Goal: Check status: Check status

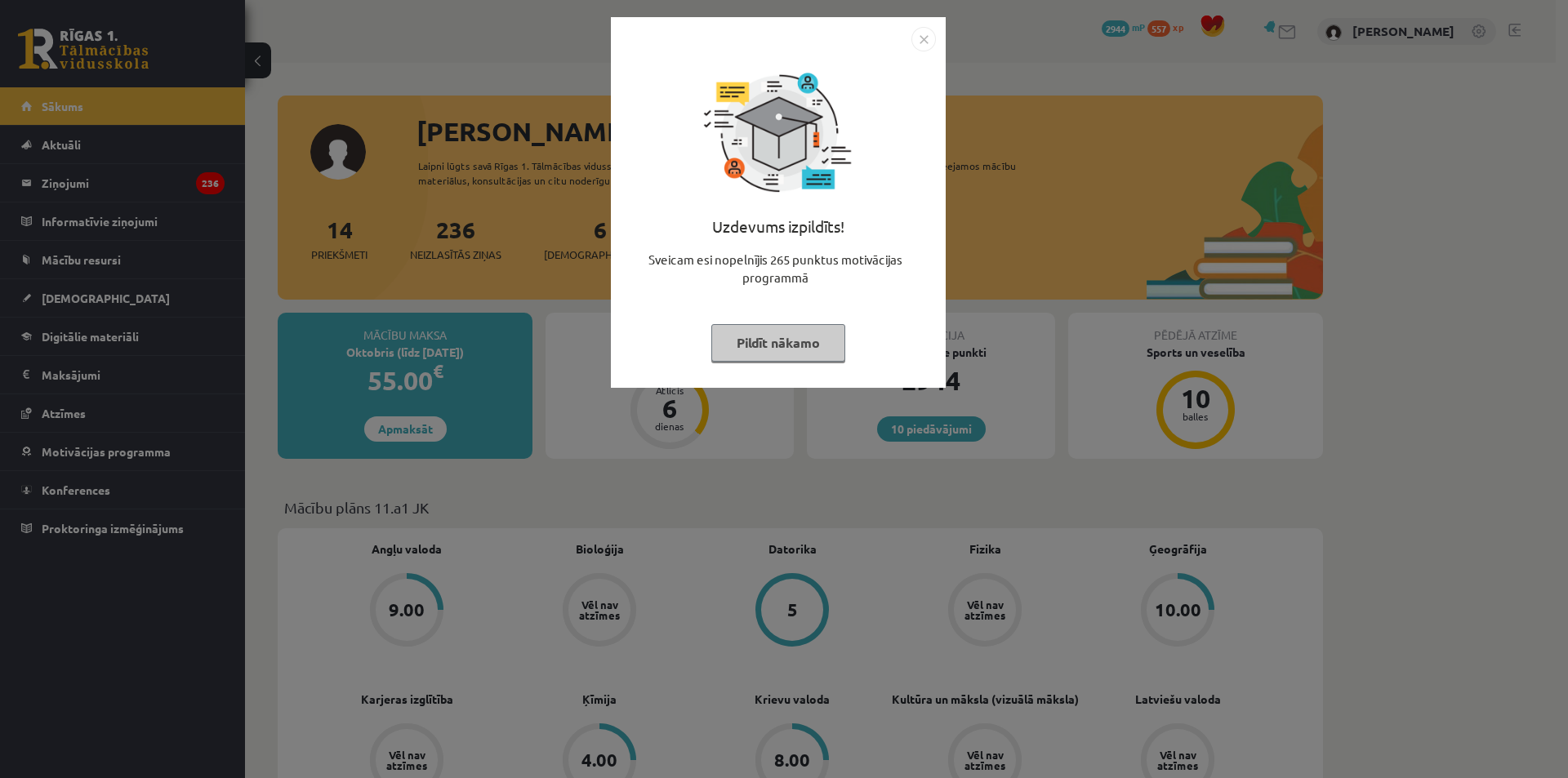
click at [921, 36] on img "Close" at bounding box center [924, 39] width 25 height 25
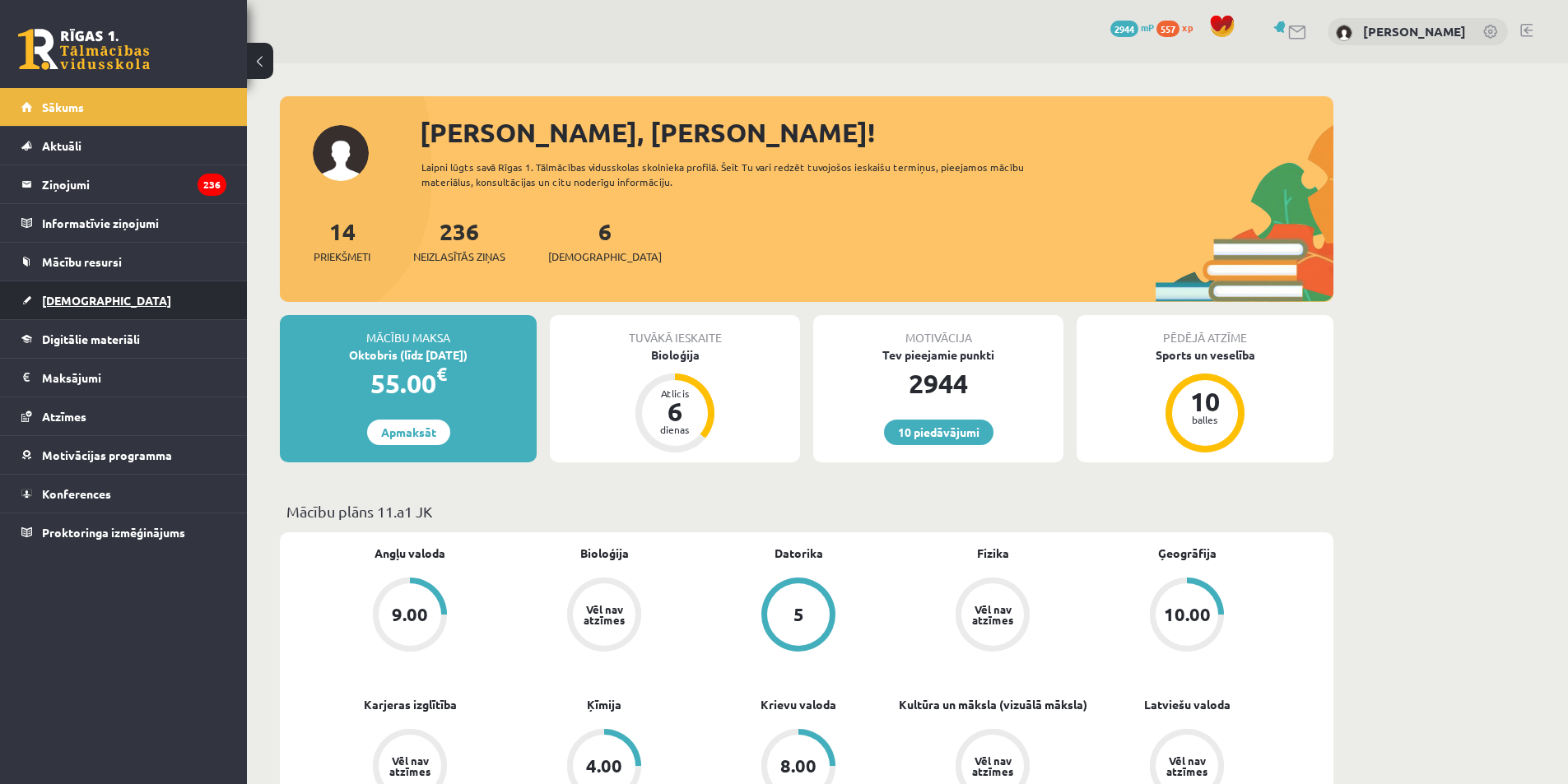
click at [73, 295] on span "[DEMOGRAPHIC_DATA]" at bounding box center [106, 300] width 129 height 15
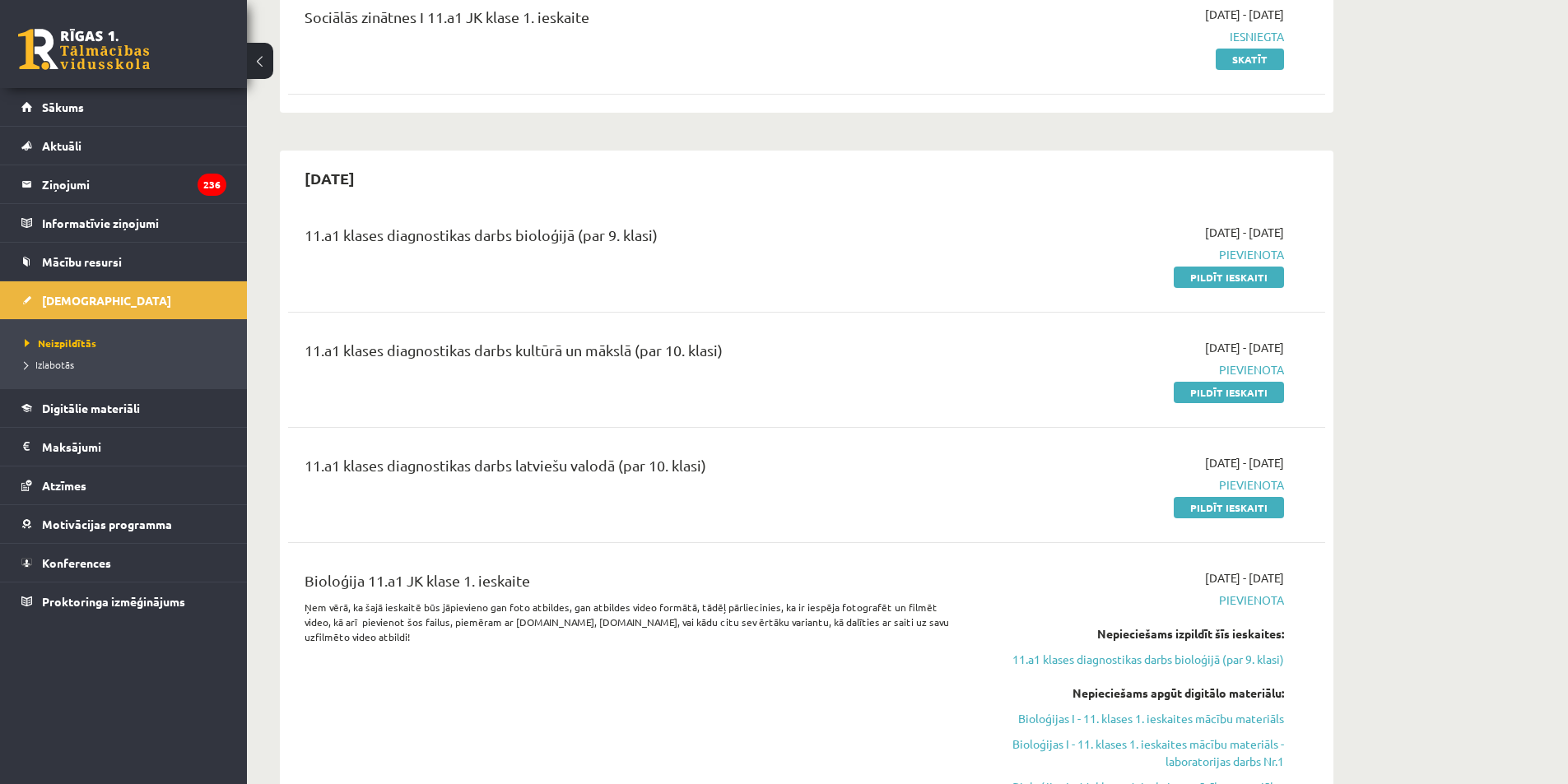
scroll to position [247, 0]
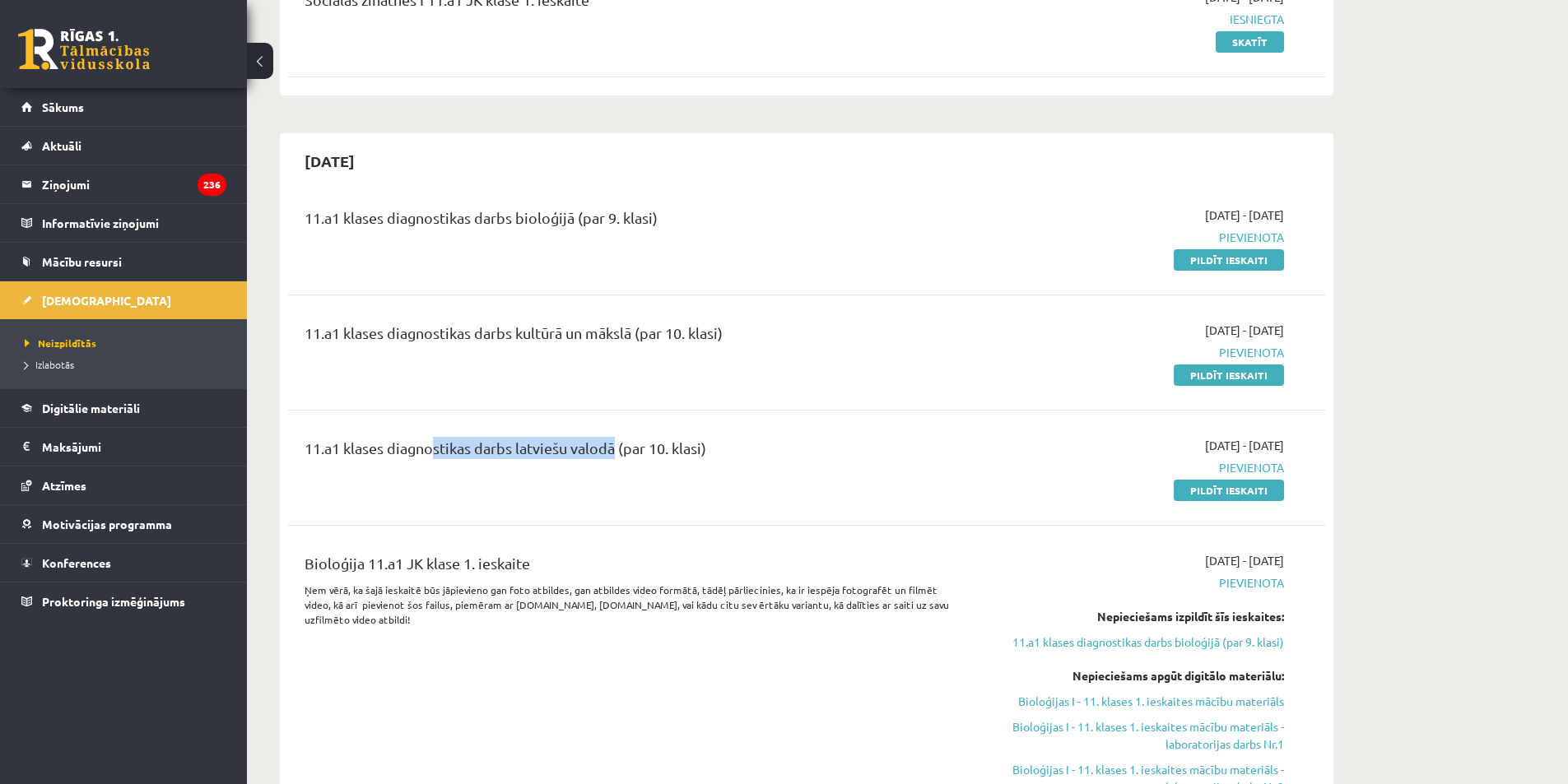
drag, startPoint x: 425, startPoint y: 446, endPoint x: 613, endPoint y: 446, distance: 188.0
click at [613, 446] on div "11.a1 klases diagnostikas darbs latviešu valodā (par 10. klasi)" at bounding box center [626, 452] width 644 height 31
drag, startPoint x: 430, startPoint y: 331, endPoint x: 626, endPoint y: 323, distance: 196.2
click at [626, 323] on div "11.a1 klases diagnostikas darbs kultūrā un mākslā (par 10. klasi)" at bounding box center [626, 337] width 644 height 31
drag, startPoint x: 472, startPoint y: 214, endPoint x: 576, endPoint y: 225, distance: 104.6
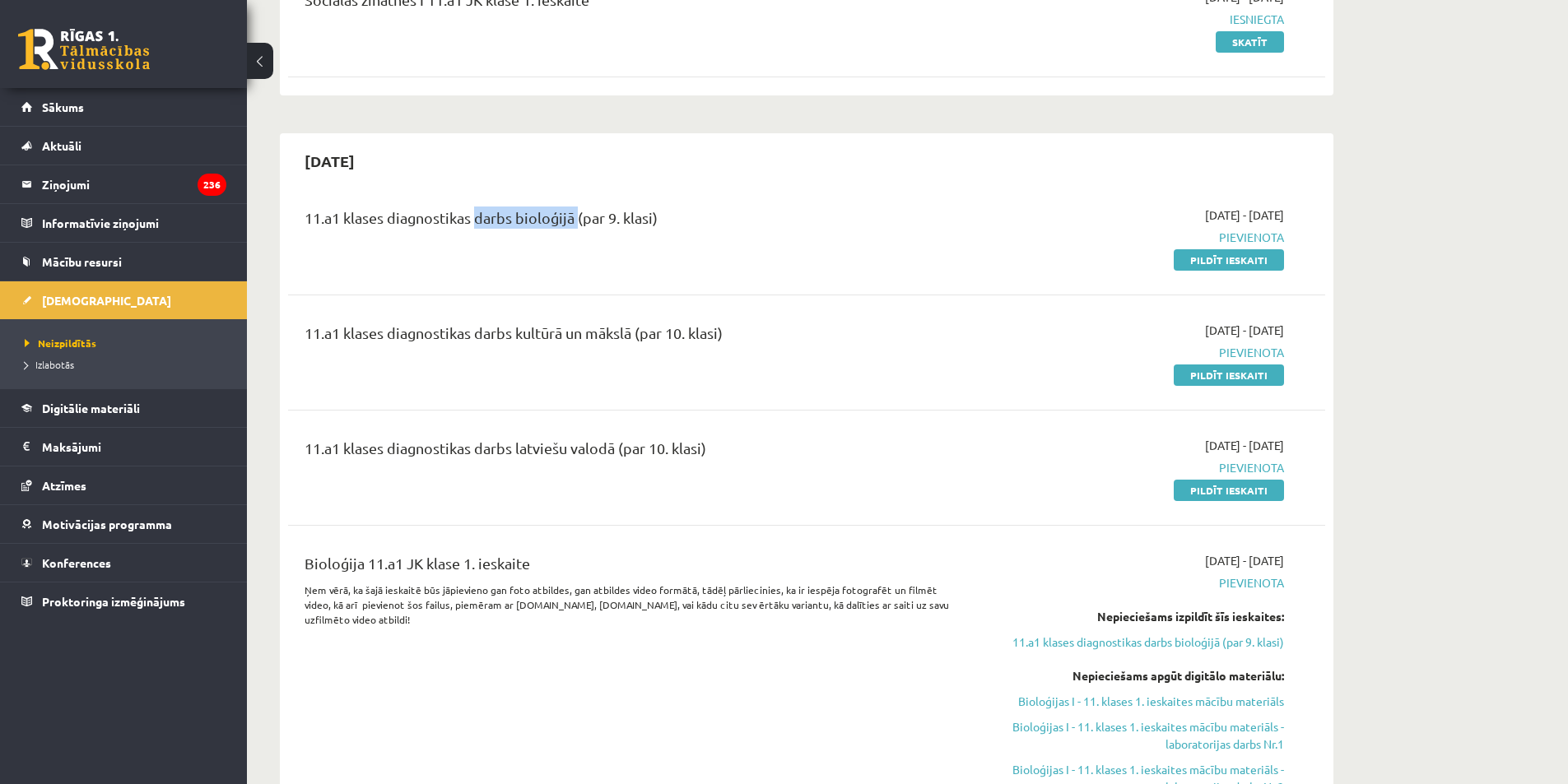
click at [576, 225] on div "11.a1 klases diagnostikas darbs bioloģijā (par 9. klasi)" at bounding box center [626, 222] width 644 height 31
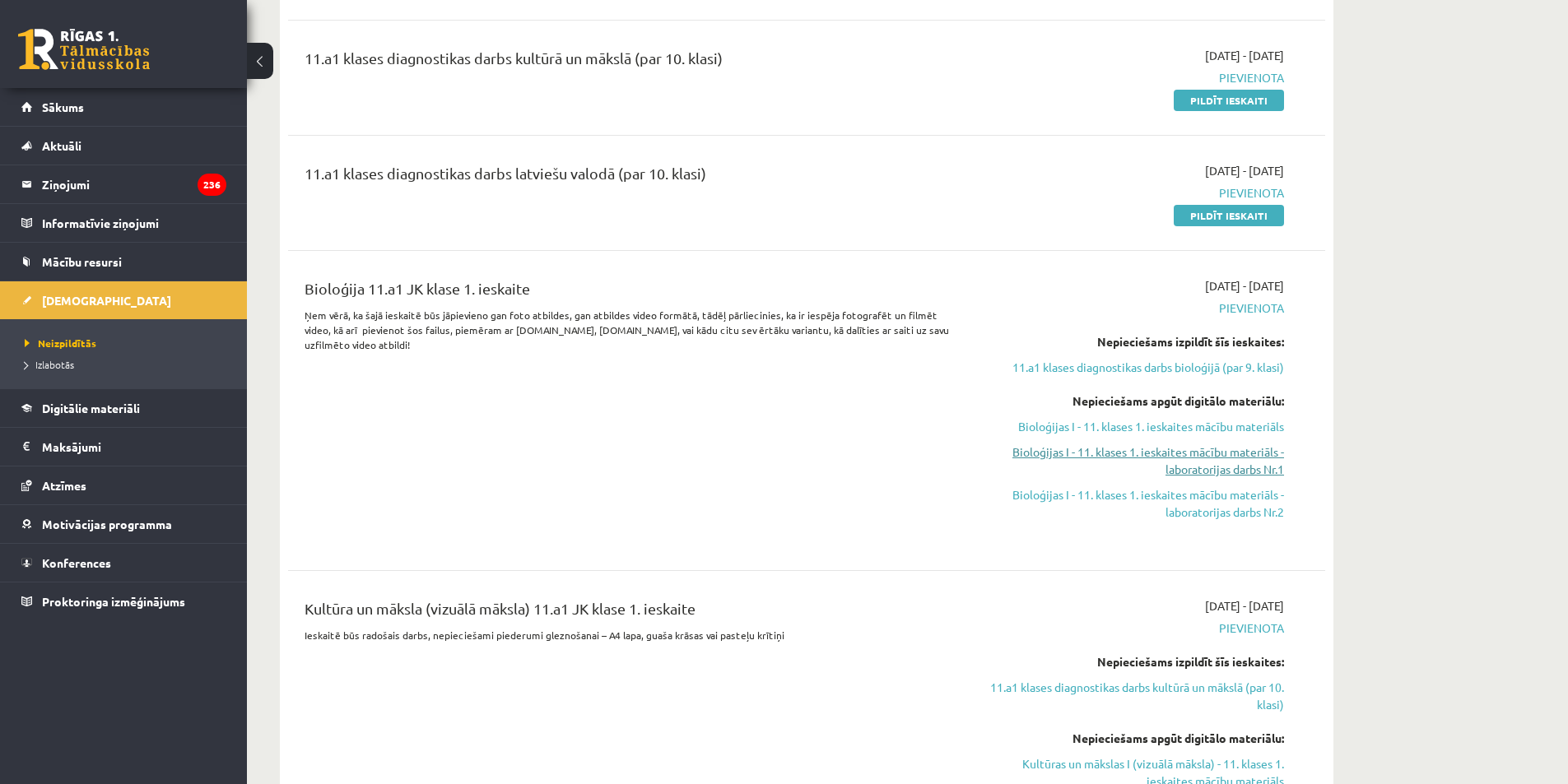
scroll to position [494, 0]
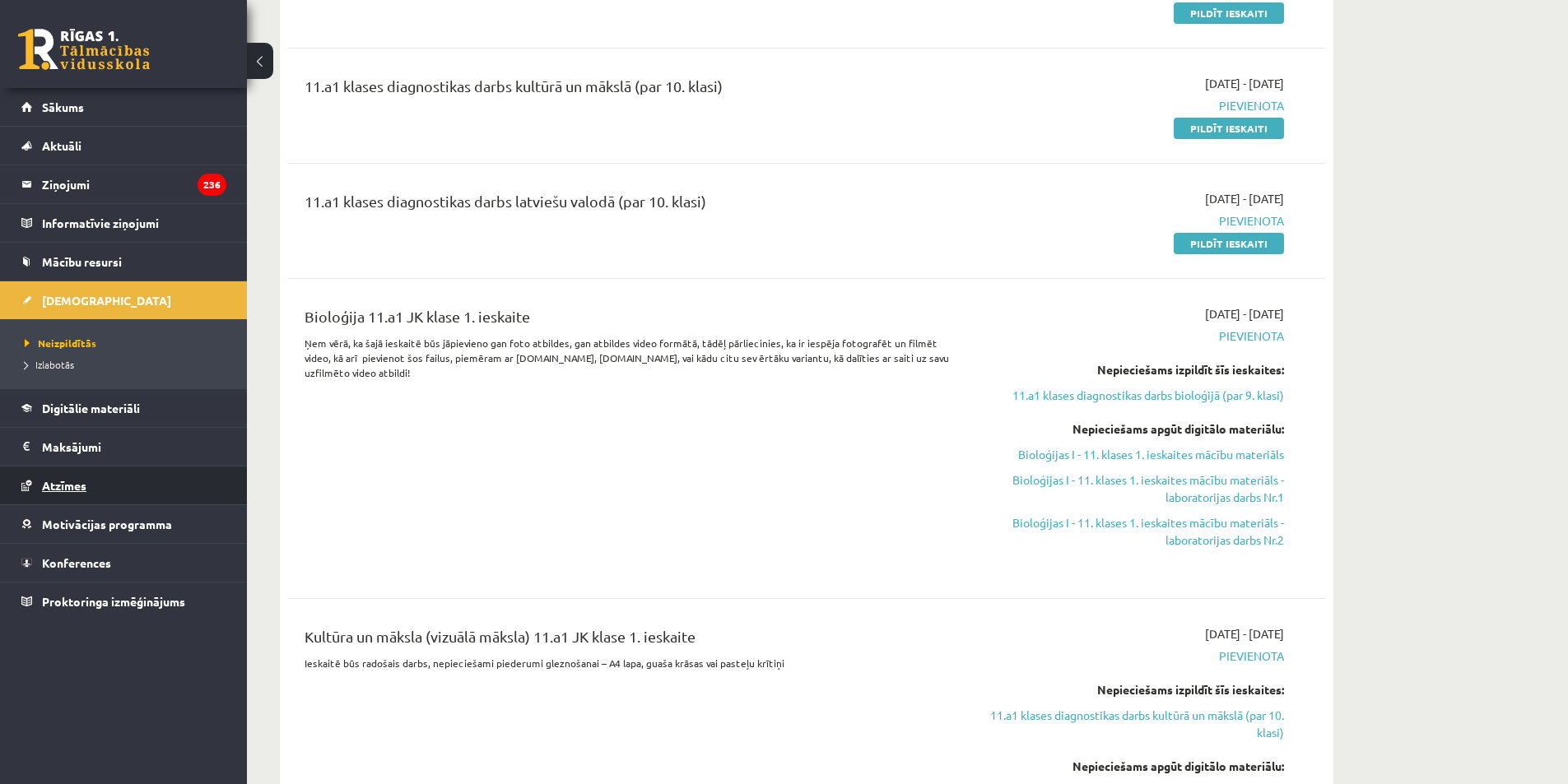
click at [85, 484] on span "Atzīmes" at bounding box center [64, 485] width 44 height 15
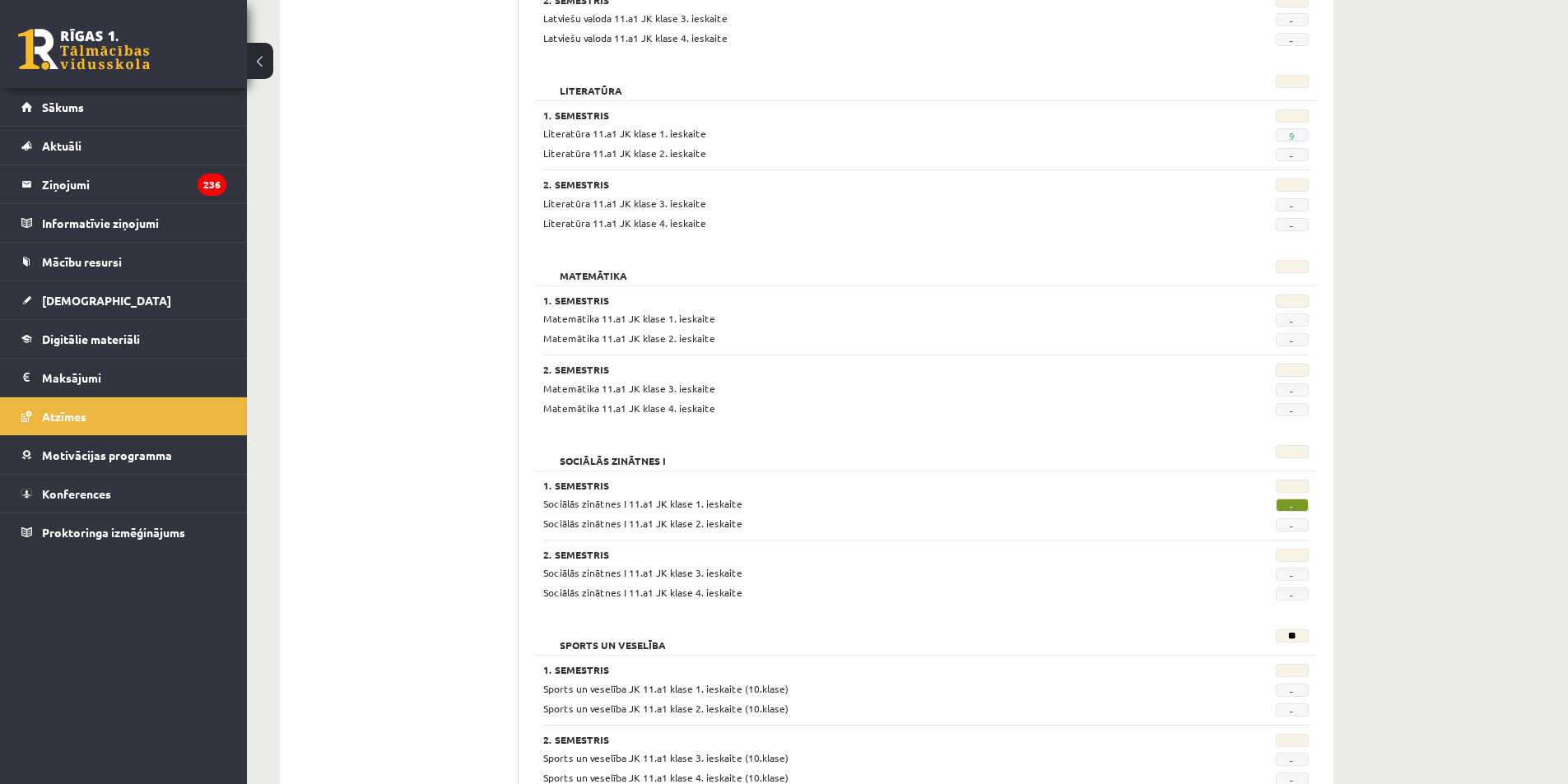
scroll to position [1645, 0]
